Goal: Task Accomplishment & Management: Complete application form

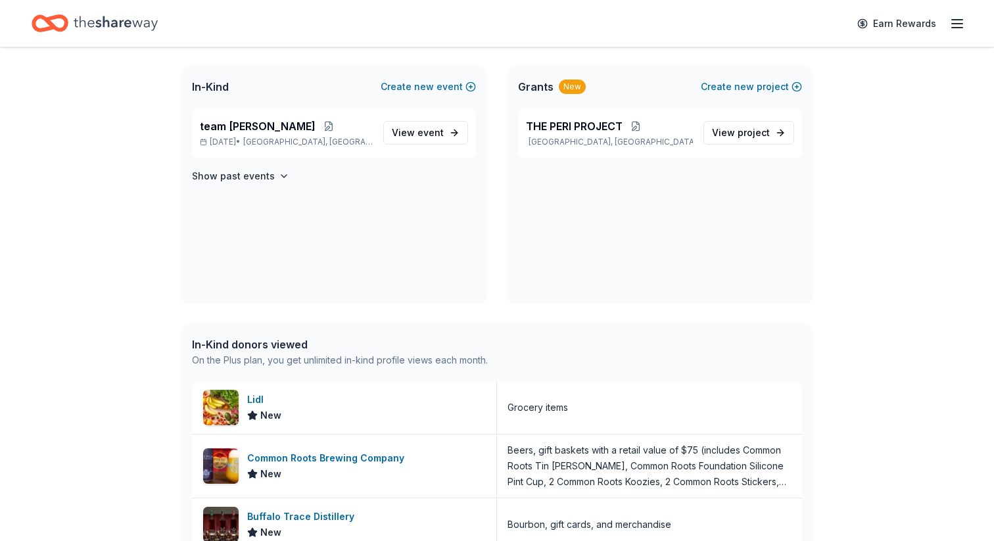
scroll to position [287, 0]
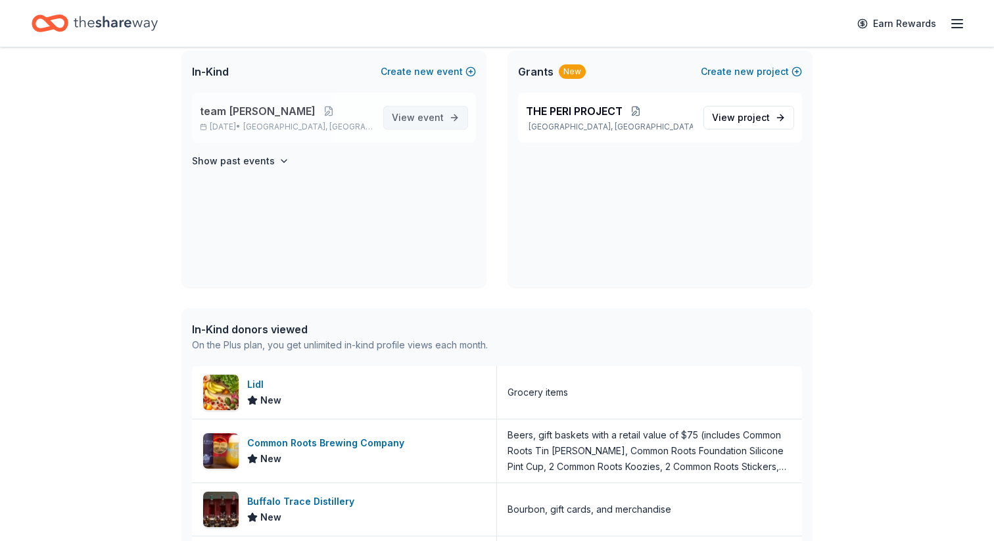
click at [417, 123] on span "event" at bounding box center [430, 117] width 26 height 11
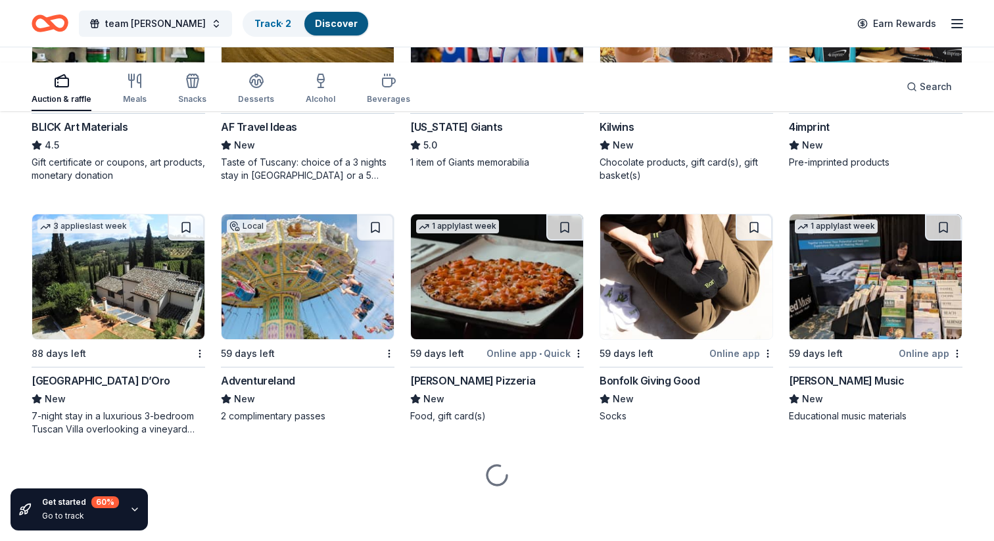
scroll to position [4296, 0]
click at [448, 320] on img at bounding box center [497, 276] width 172 height 125
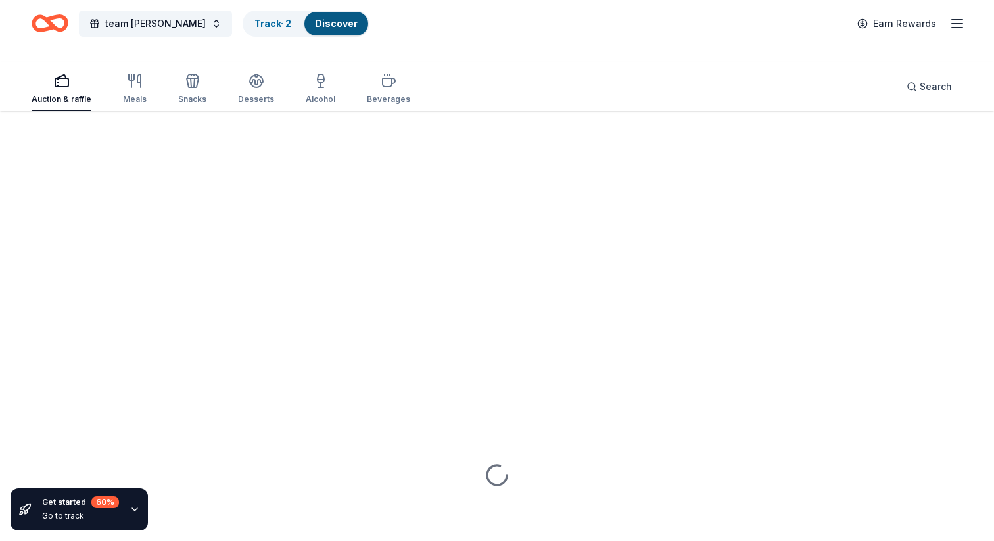
scroll to position [5014, 0]
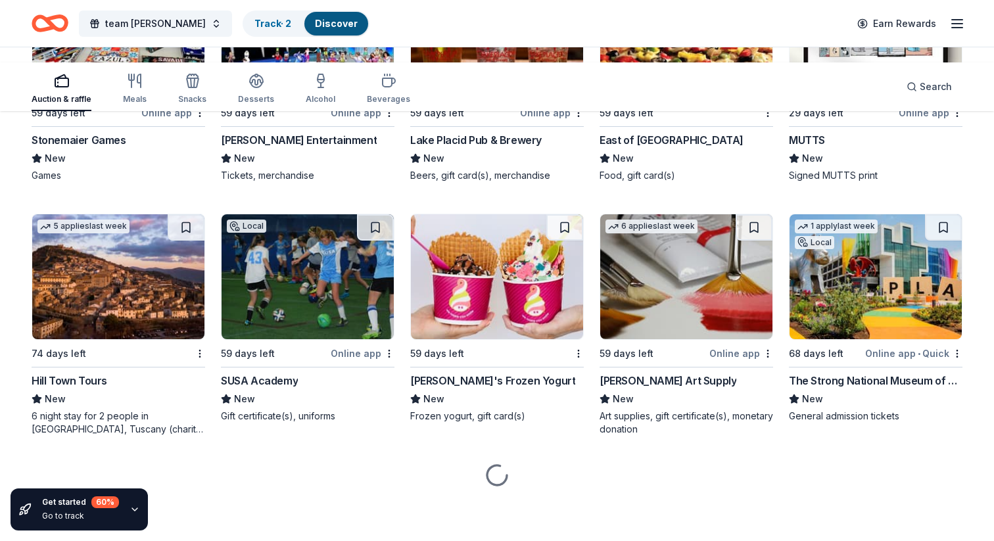
click at [151, 99] on img at bounding box center [118, 36] width 172 height 125
click at [329, 99] on img at bounding box center [308, 36] width 172 height 125
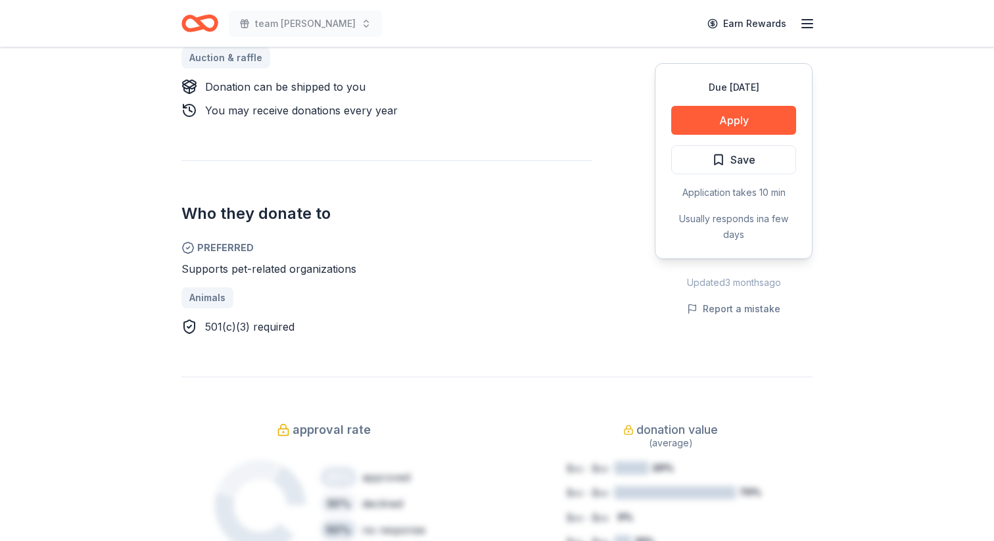
scroll to position [621, 0]
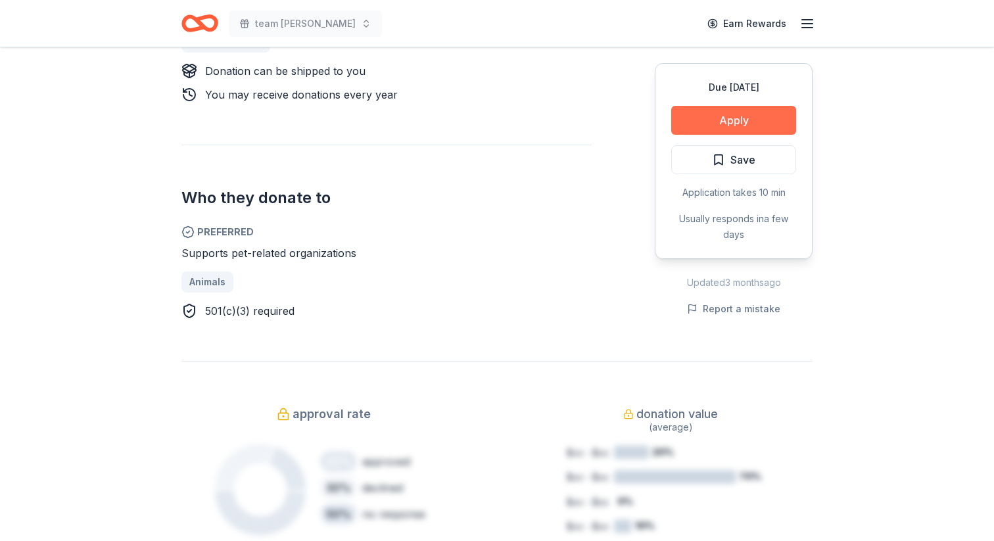
click at [671, 135] on button "Apply" at bounding box center [733, 120] width 125 height 29
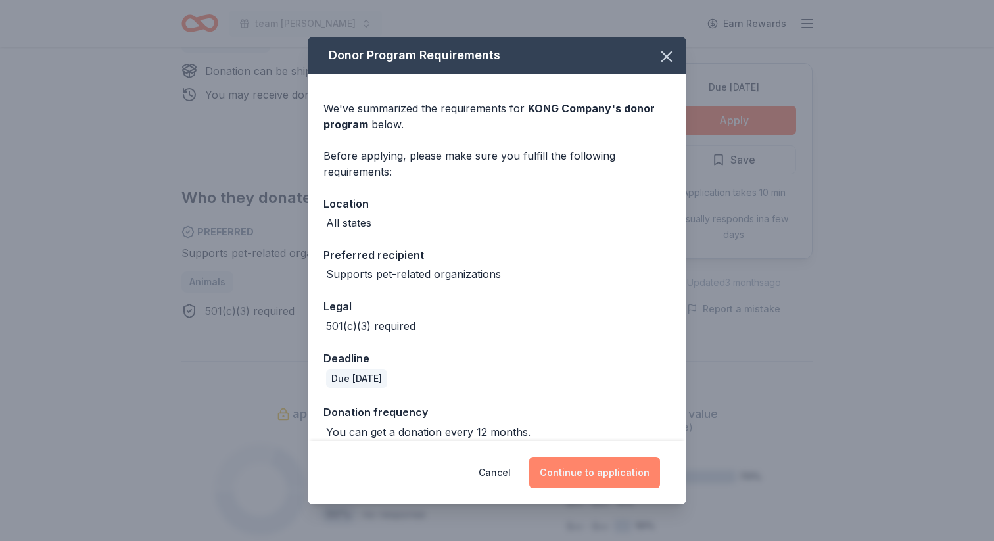
click at [607, 457] on button "Continue to application" at bounding box center [594, 473] width 131 height 32
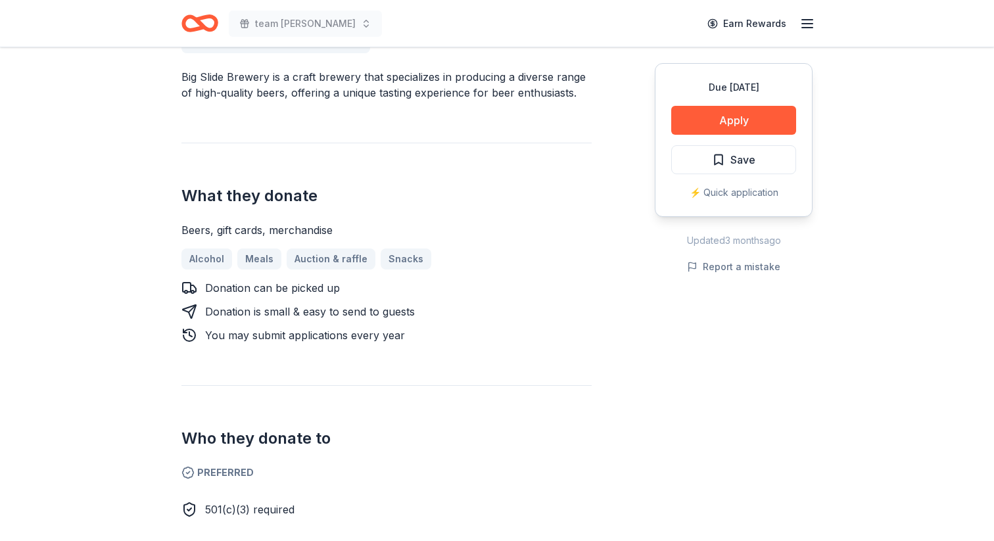
scroll to position [410, 0]
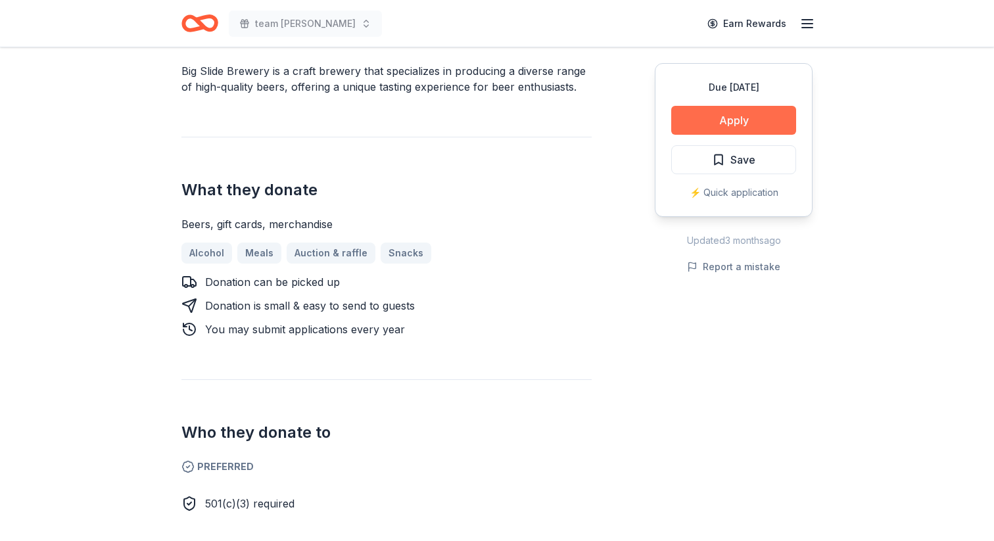
click at [671, 135] on button "Apply" at bounding box center [733, 120] width 125 height 29
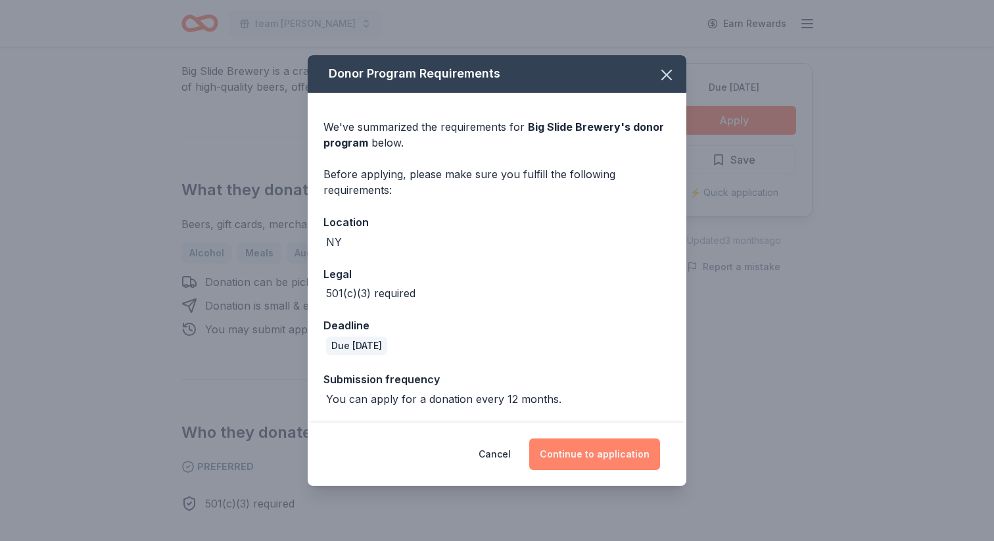
click at [660, 442] on button "Continue to application" at bounding box center [594, 454] width 131 height 32
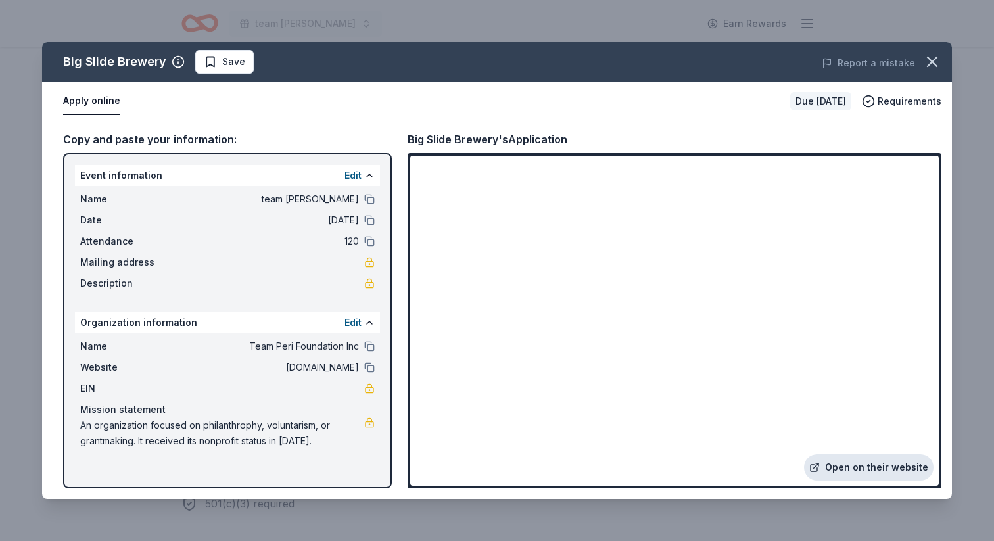
click at [804, 454] on link "Open on their website" at bounding box center [869, 467] width 130 height 26
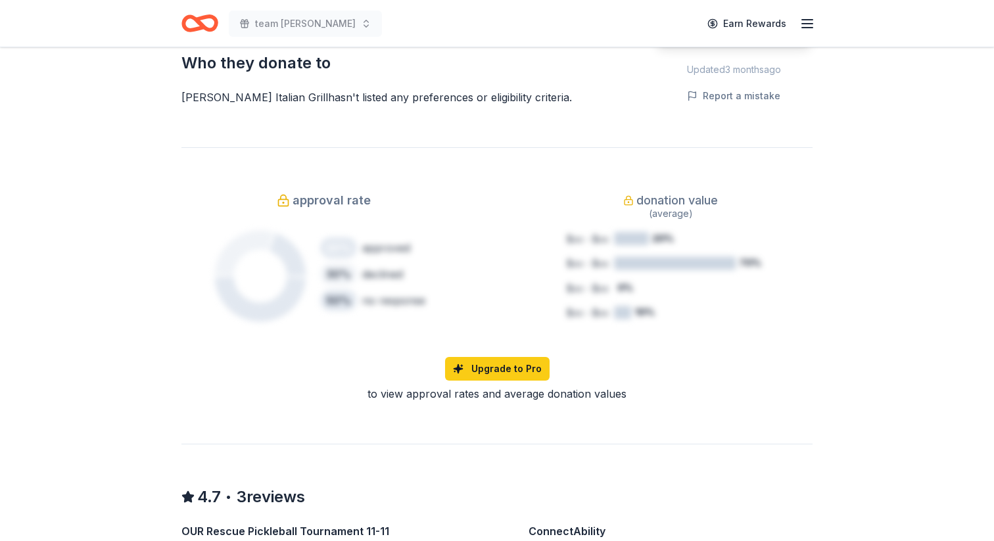
scroll to position [783, 0]
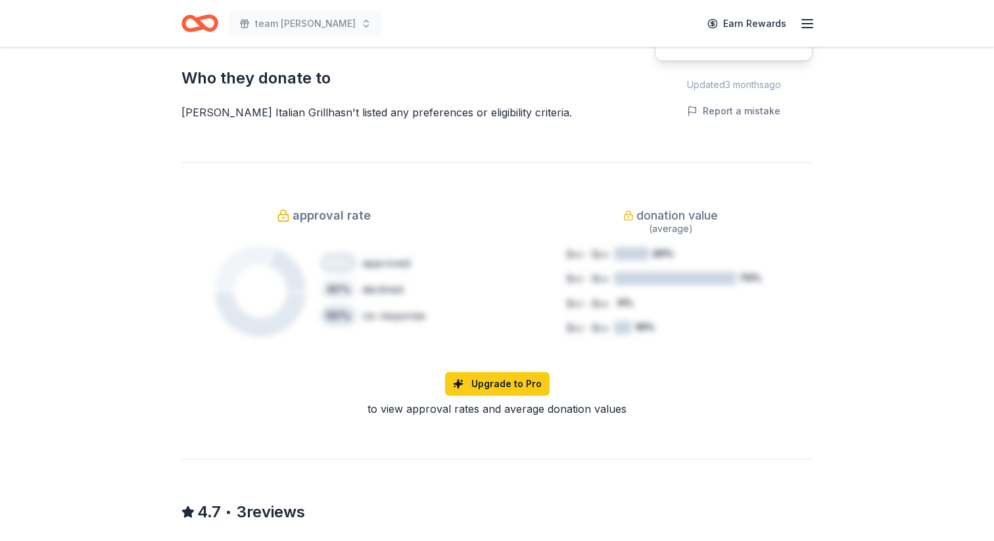
scroll to position [811, 0]
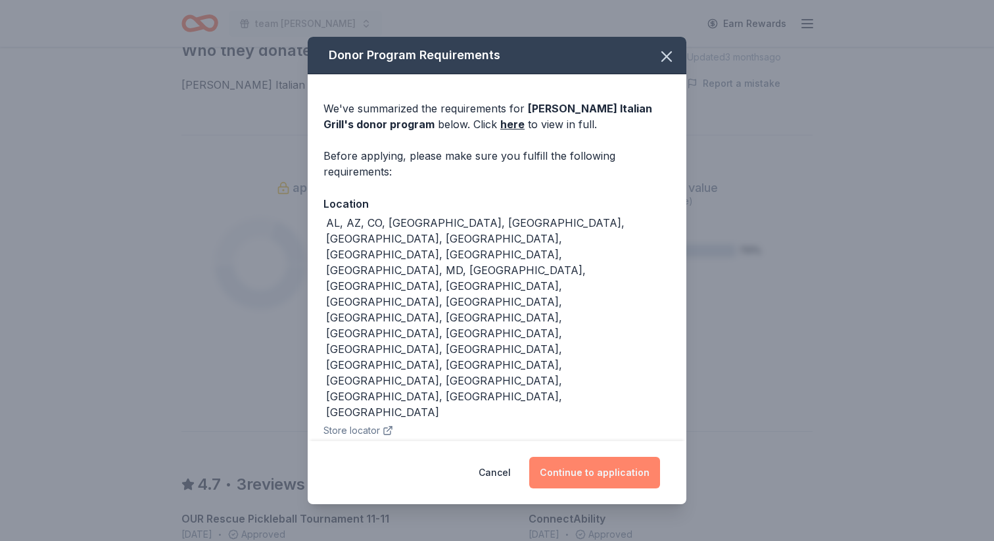
click at [659, 457] on button "Continue to application" at bounding box center [594, 473] width 131 height 32
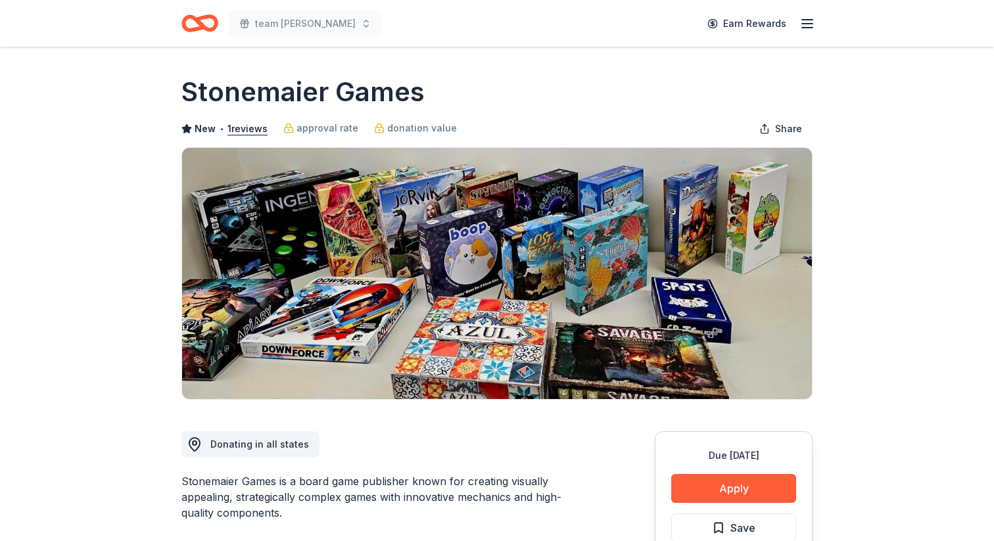
click at [542, 233] on img at bounding box center [497, 273] width 630 height 251
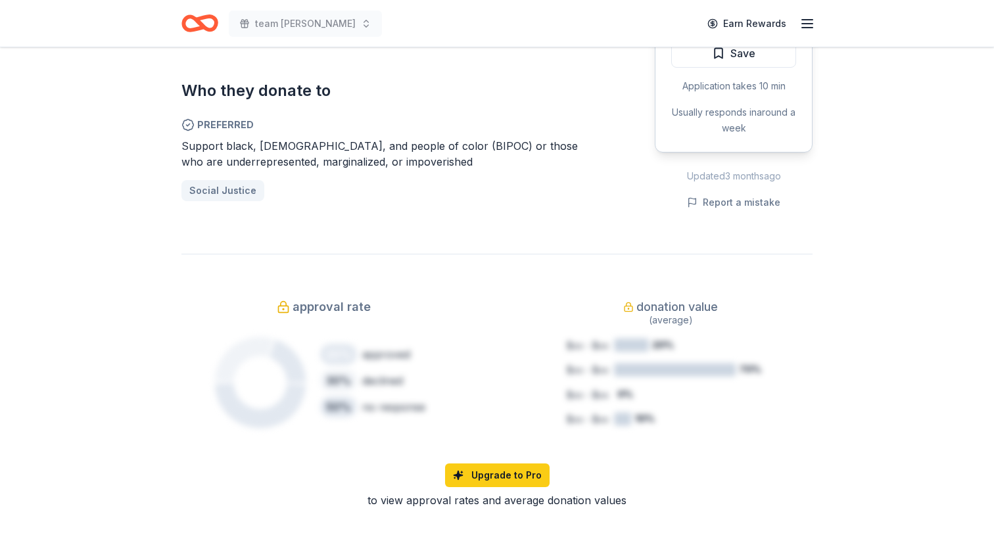
scroll to position [723, 0]
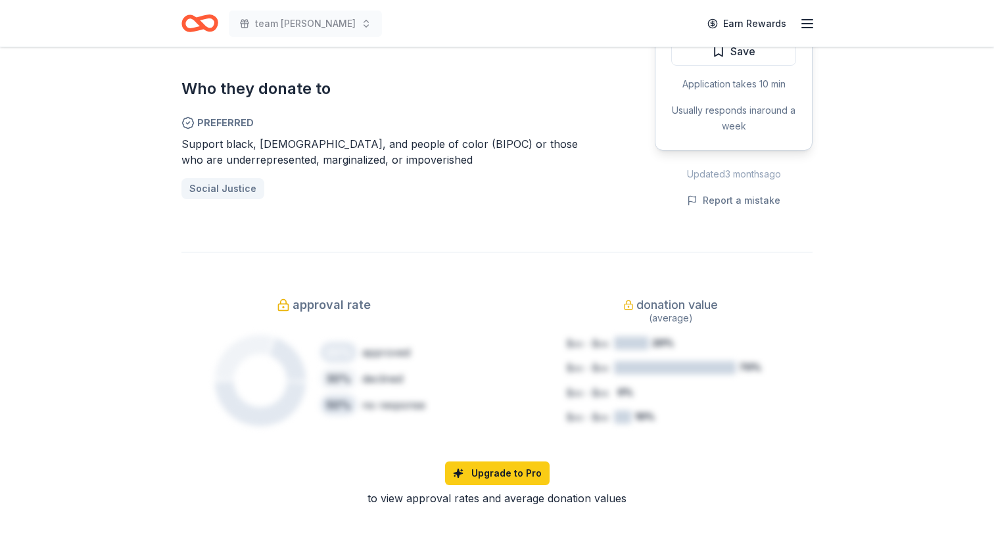
click at [669, 151] on div "Due in 59 days Apply Save Application takes 10 min Usually responds in around a…" at bounding box center [734, 53] width 158 height 196
click at [676, 26] on button "Apply" at bounding box center [733, 11] width 125 height 29
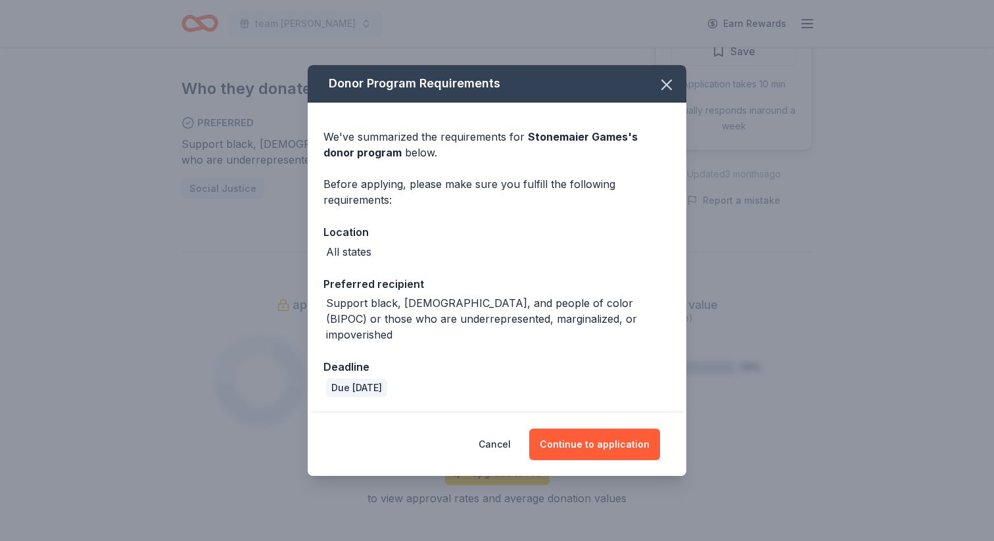
scroll to position [133, 0]
click at [660, 449] on button "Continue to application" at bounding box center [594, 445] width 131 height 32
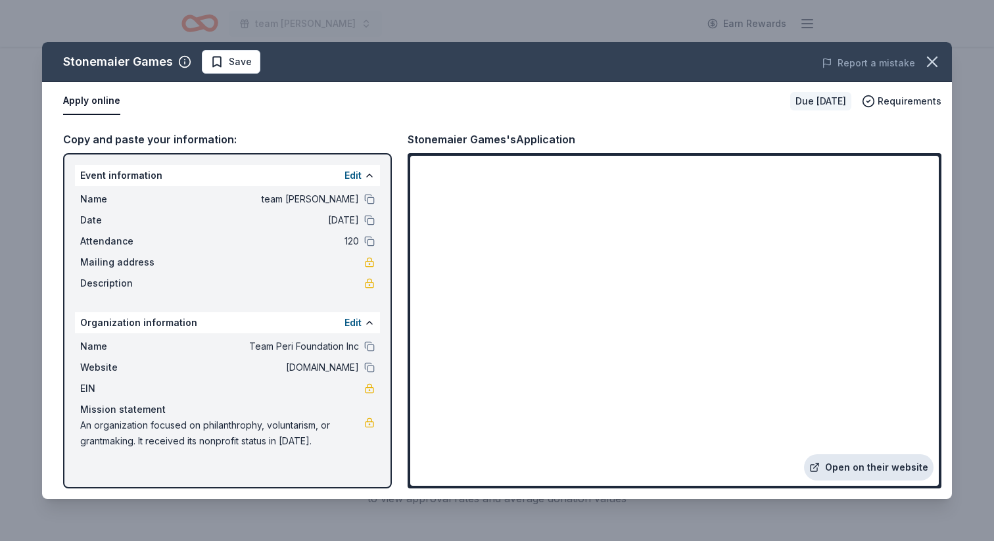
click at [804, 454] on link "Open on their website" at bounding box center [869, 467] width 130 height 26
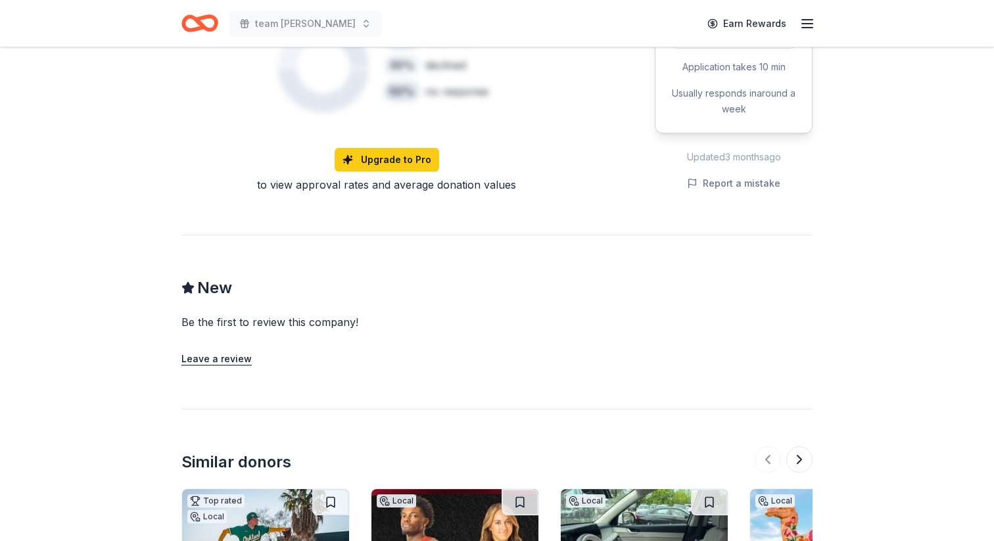
scroll to position [1074, 0]
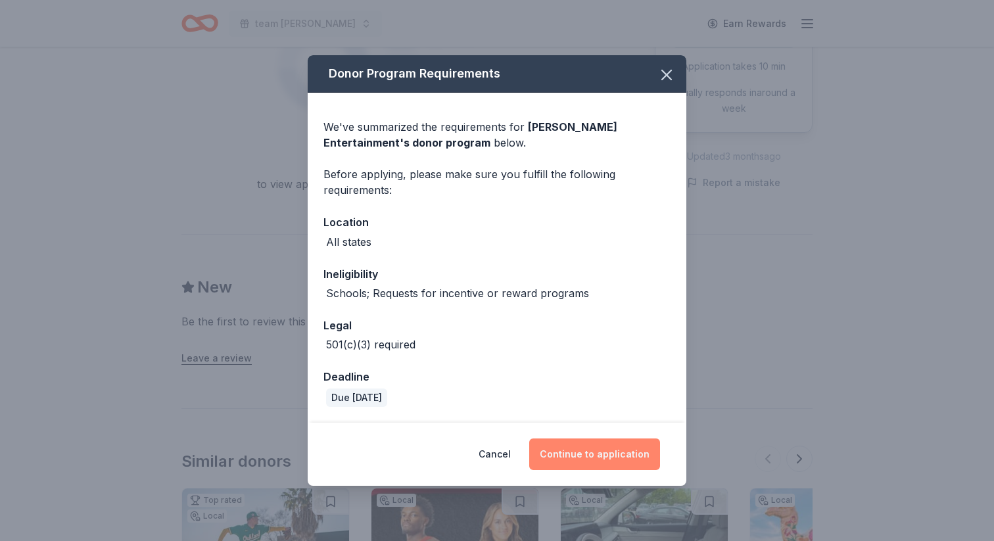
click at [646, 456] on button "Continue to application" at bounding box center [594, 454] width 131 height 32
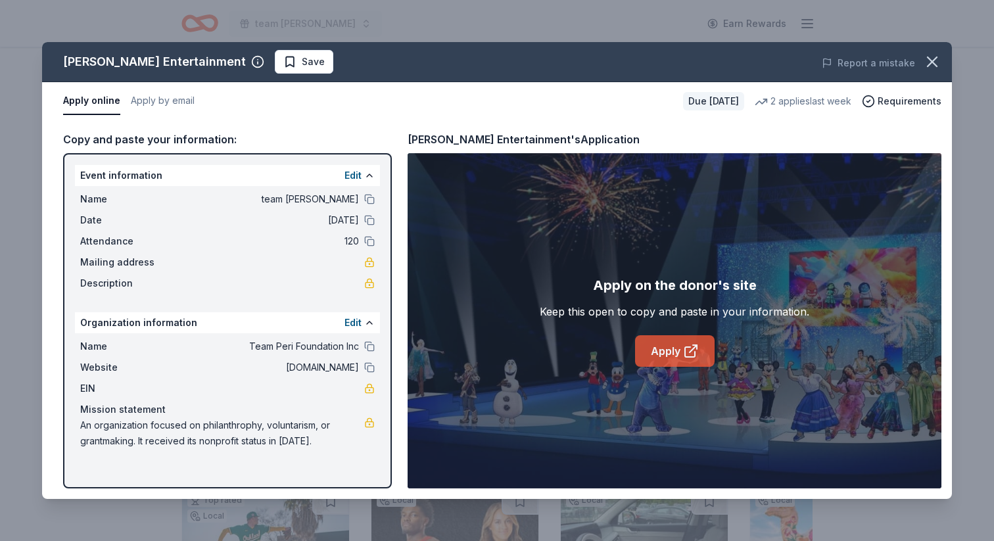
click at [696, 367] on link "Apply" at bounding box center [675, 351] width 80 height 32
